Goal: Complete application form

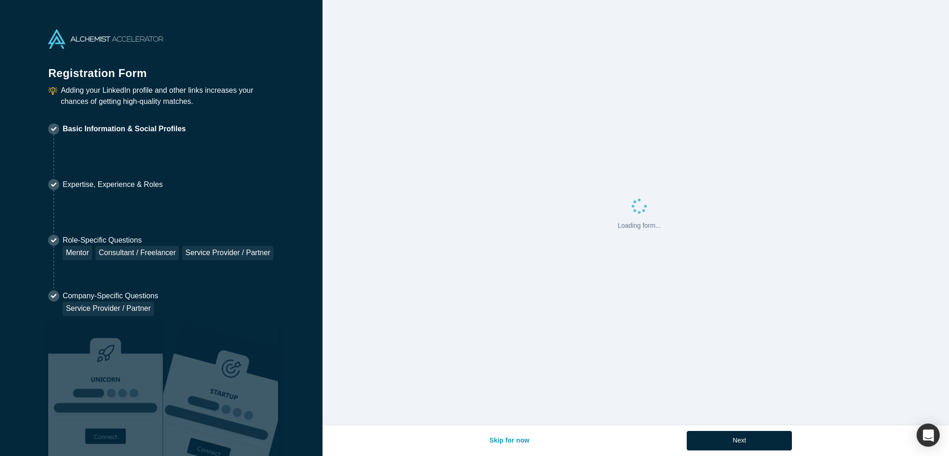
select select "US"
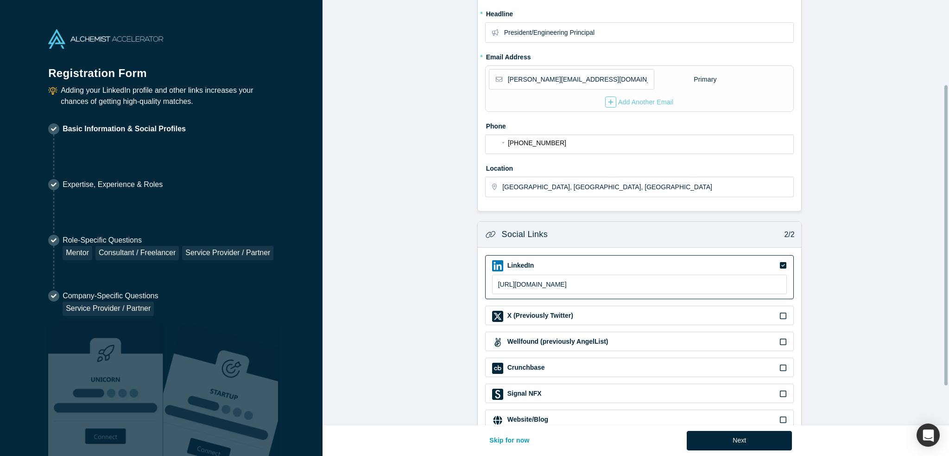
scroll to position [175, 0]
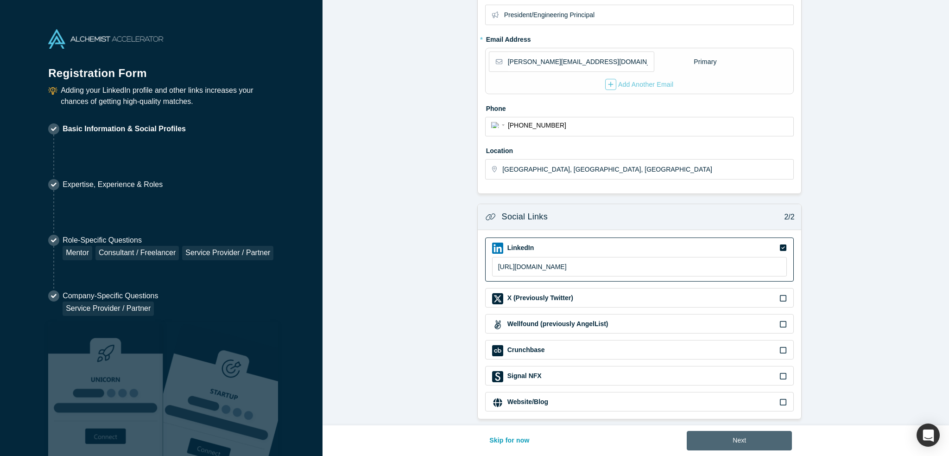
click at [719, 441] on button "Next" at bounding box center [739, 440] width 105 height 19
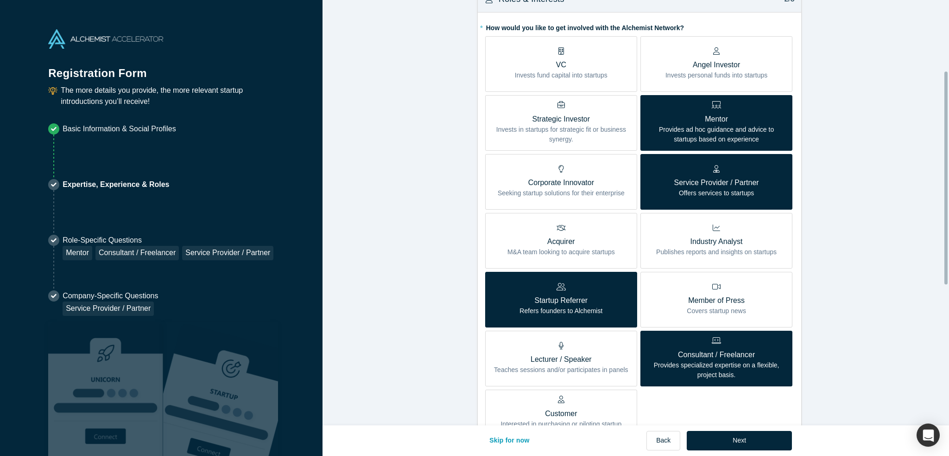
scroll to position [232, 0]
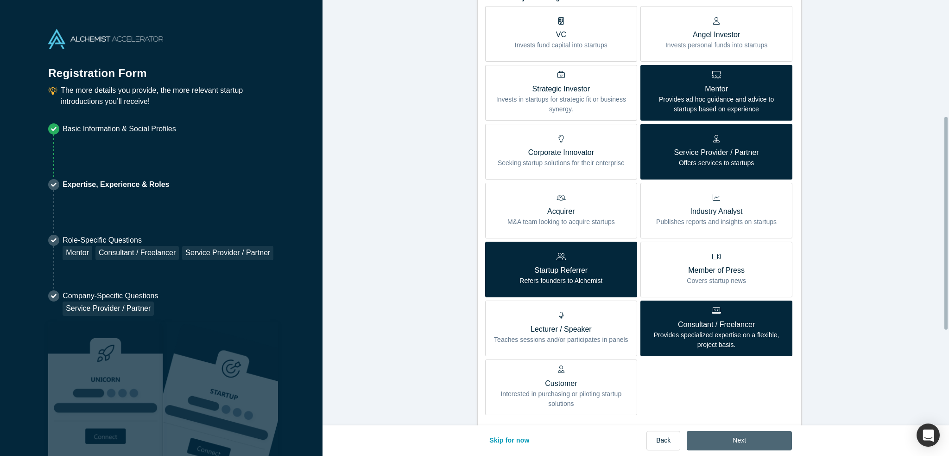
click at [736, 441] on button "Next" at bounding box center [739, 440] width 105 height 19
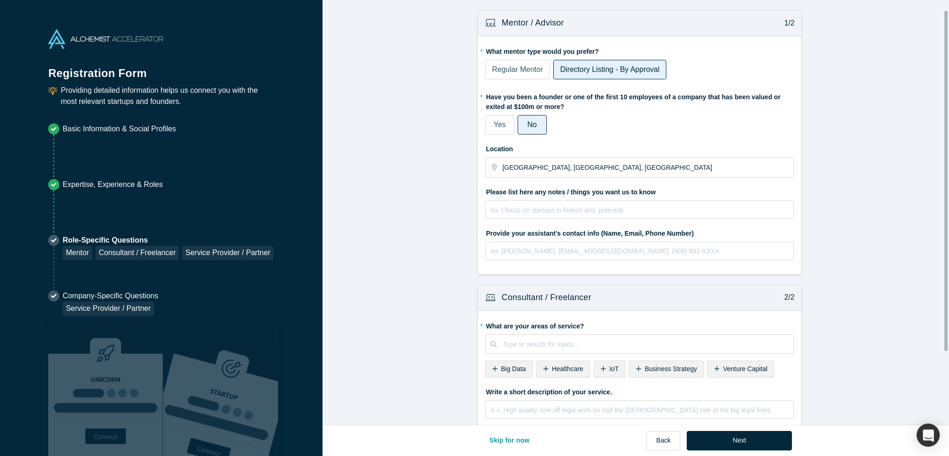
scroll to position [104, 0]
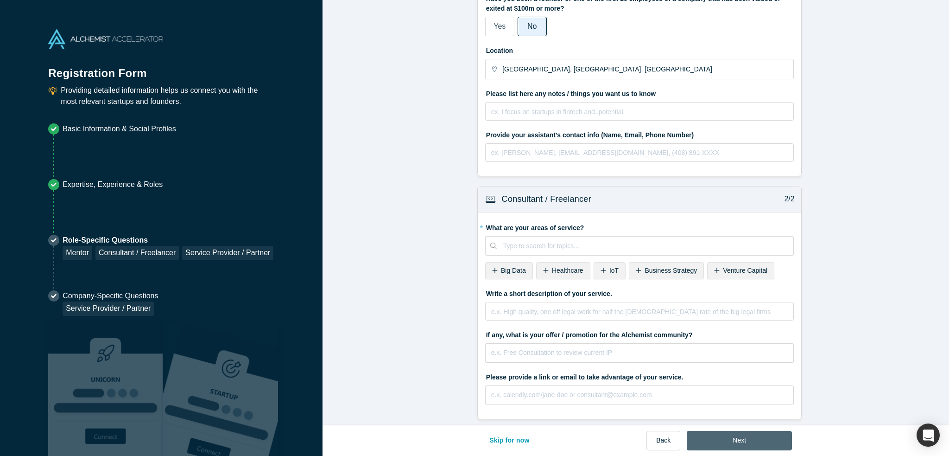
click at [738, 443] on button "Next" at bounding box center [739, 440] width 105 height 19
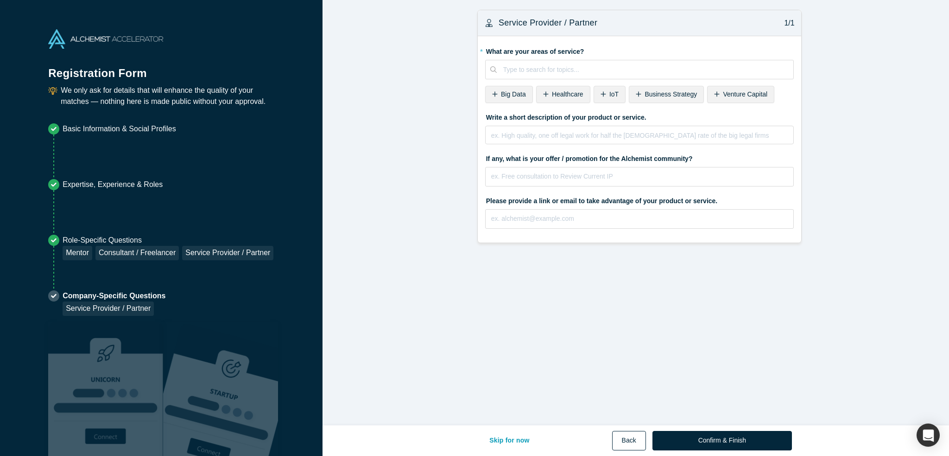
click at [629, 440] on button "Back" at bounding box center [629, 440] width 34 height 19
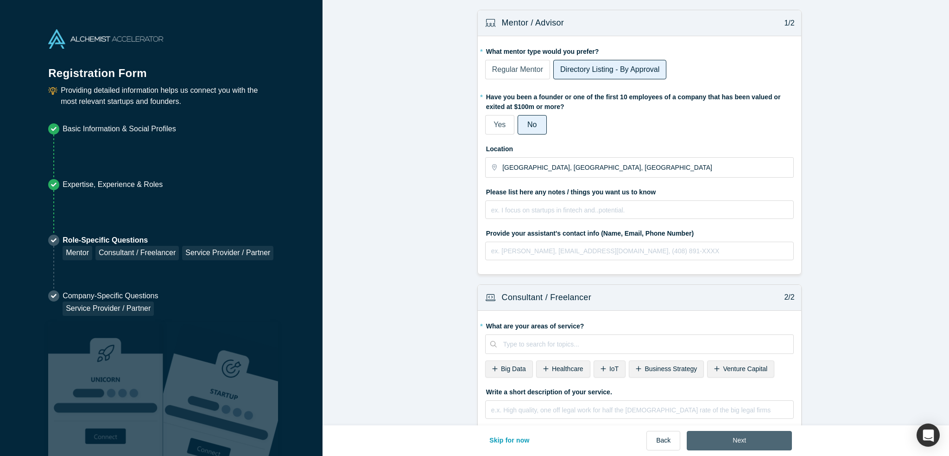
click at [723, 448] on button "Next" at bounding box center [739, 440] width 105 height 19
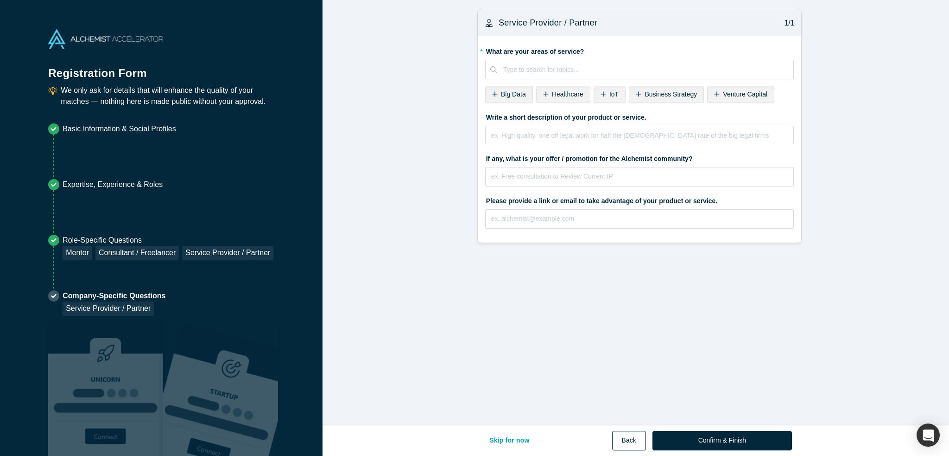
click at [623, 439] on button "Back" at bounding box center [629, 440] width 34 height 19
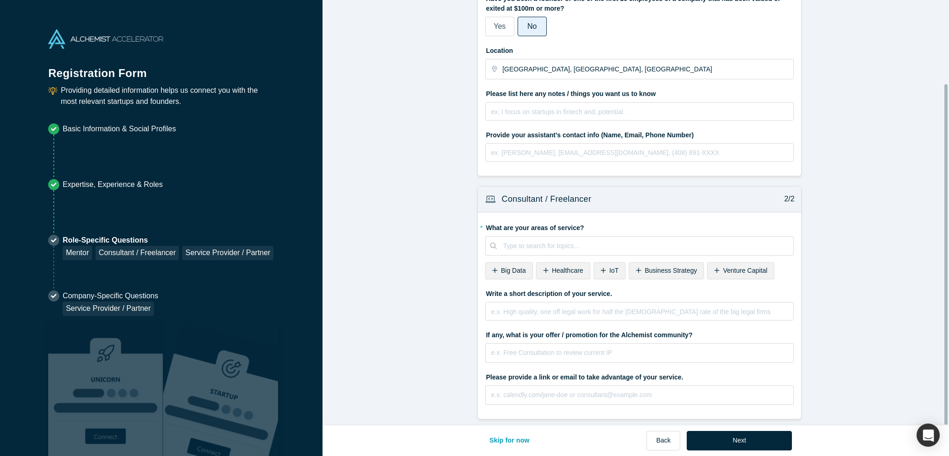
scroll to position [104, 0]
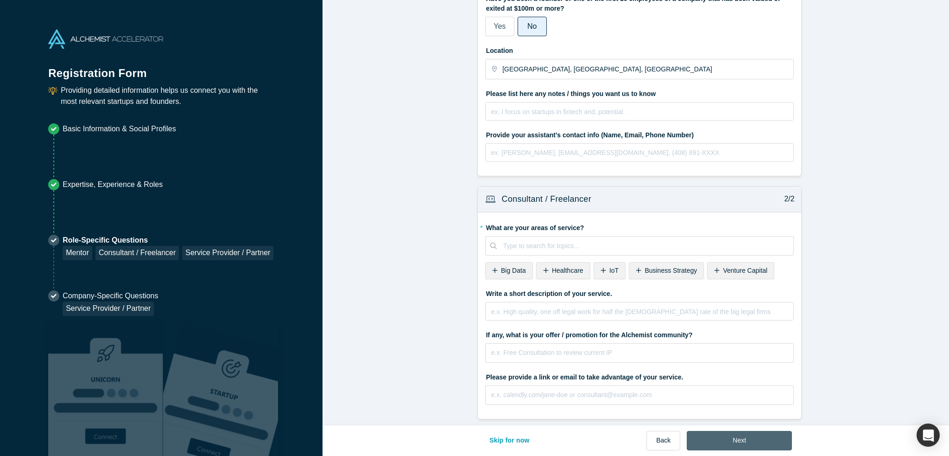
click at [723, 443] on button "Next" at bounding box center [739, 440] width 105 height 19
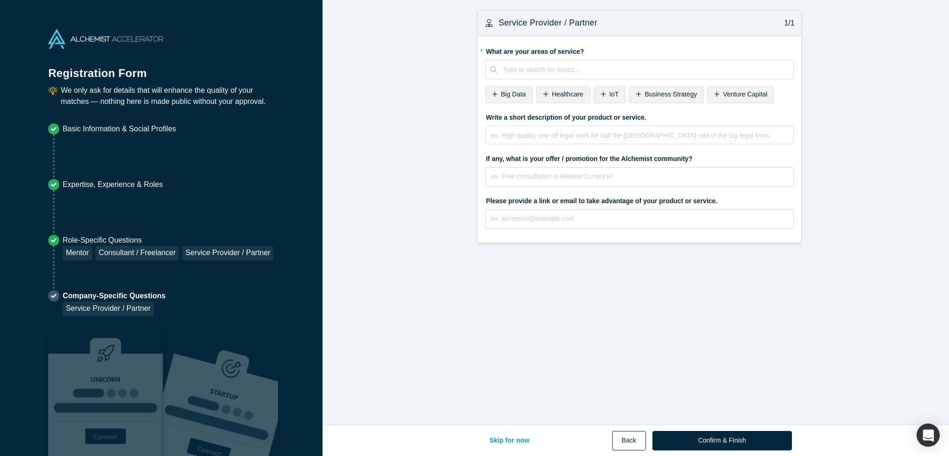
click at [626, 442] on button "Back" at bounding box center [629, 440] width 34 height 19
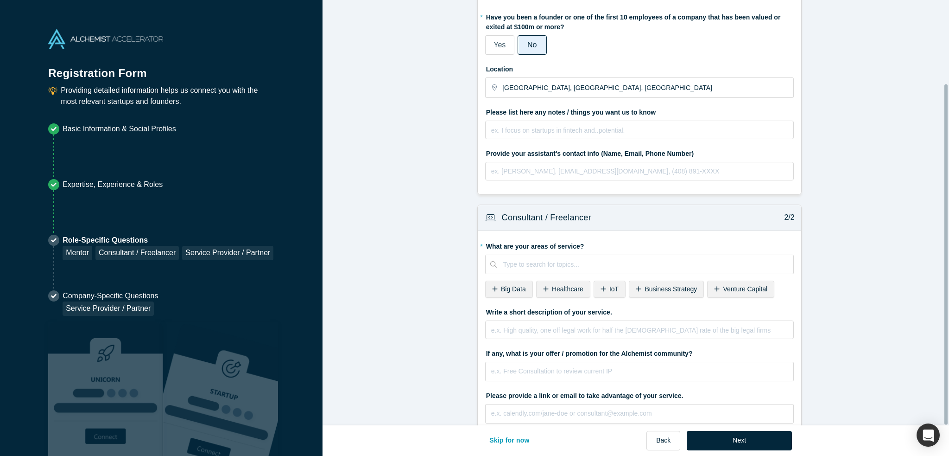
scroll to position [104, 0]
